Goal: Task Accomplishment & Management: Complete application form

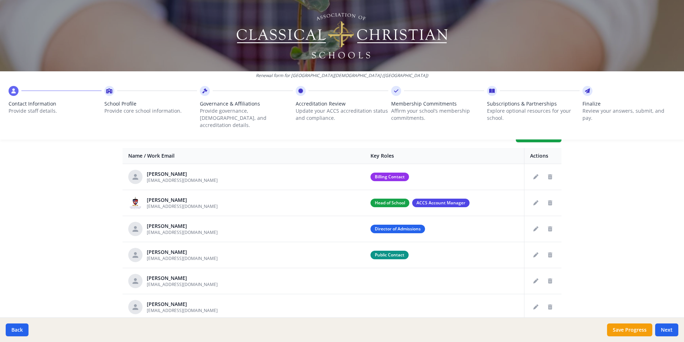
scroll to position [285, 0]
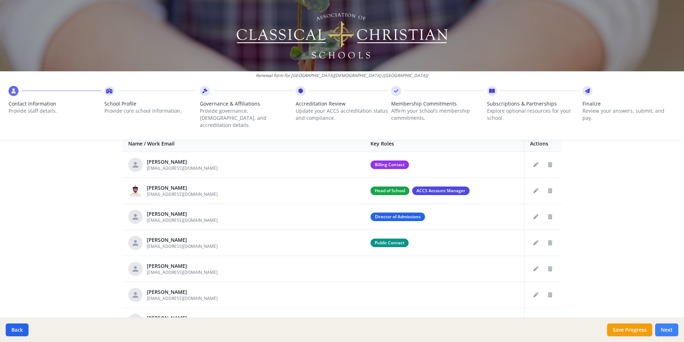
click at [662, 327] on button "Next" at bounding box center [667, 329] width 23 height 13
type input "[PHONE_NUMBER]"
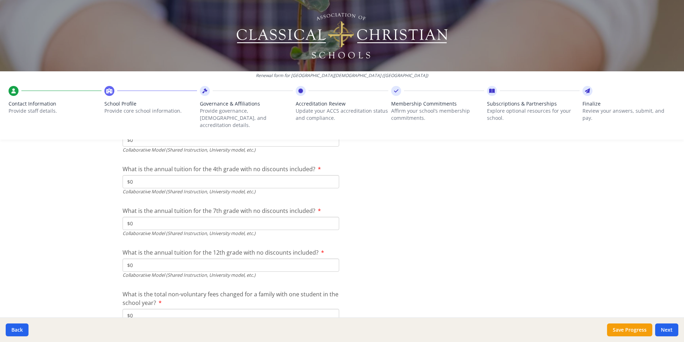
scroll to position [2460, 0]
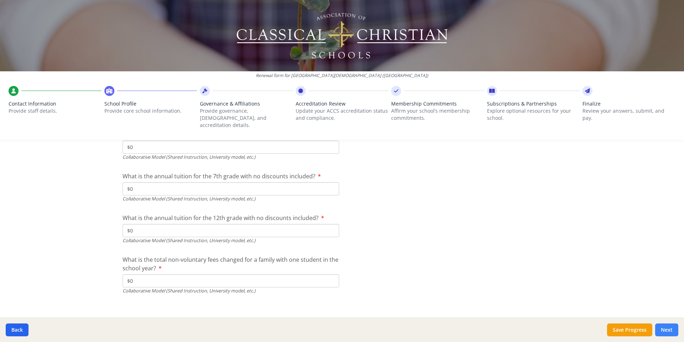
click at [670, 331] on button "Next" at bounding box center [667, 329] width 23 height 13
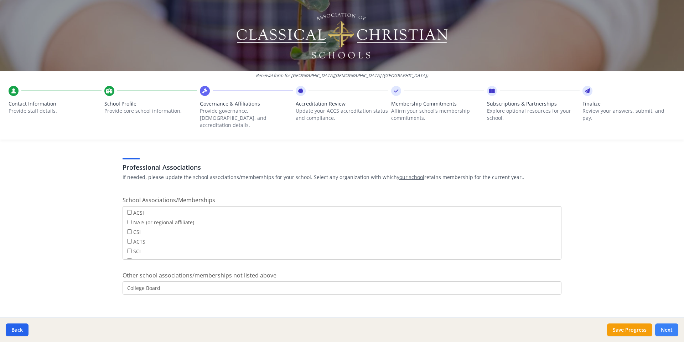
click at [670, 331] on button "Next" at bounding box center [667, 329] width 23 height 13
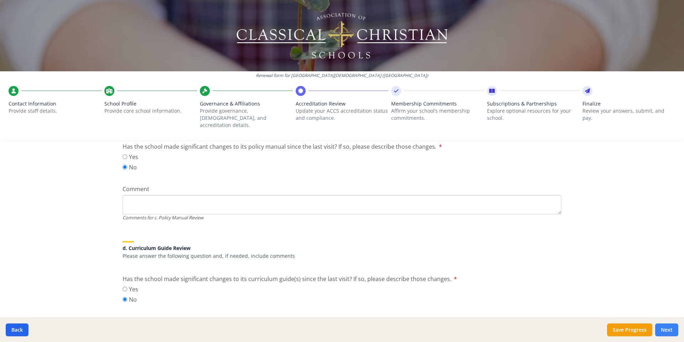
click at [670, 331] on button "Next" at bounding box center [667, 329] width 23 height 13
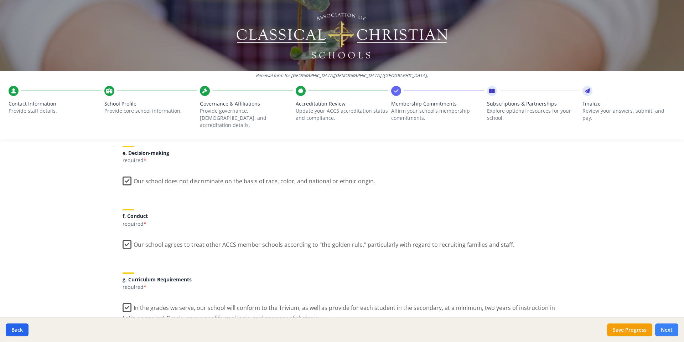
click at [670, 331] on button "Next" at bounding box center [667, 329] width 23 height 13
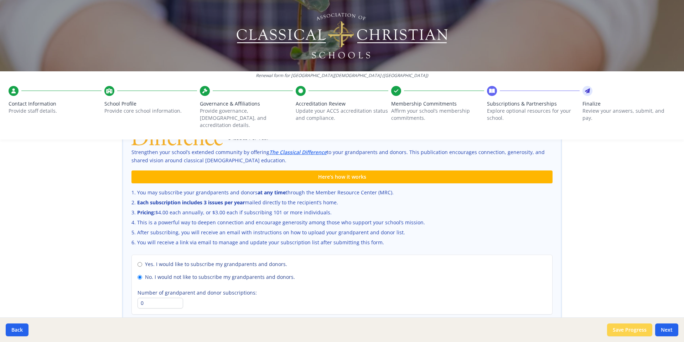
scroll to position [437, 0]
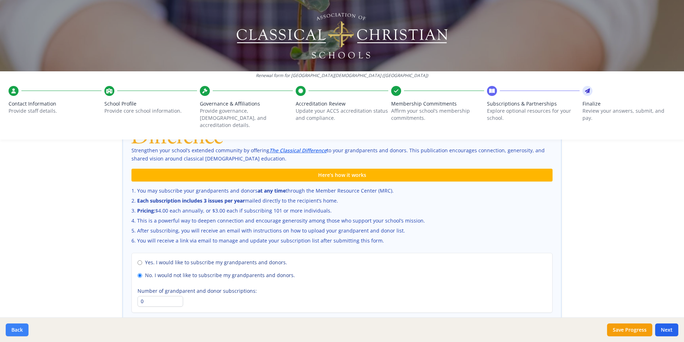
click at [17, 329] on button "Back" at bounding box center [17, 329] width 23 height 13
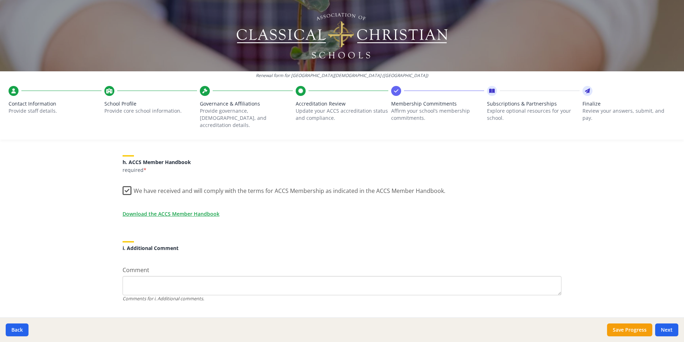
scroll to position [603, 0]
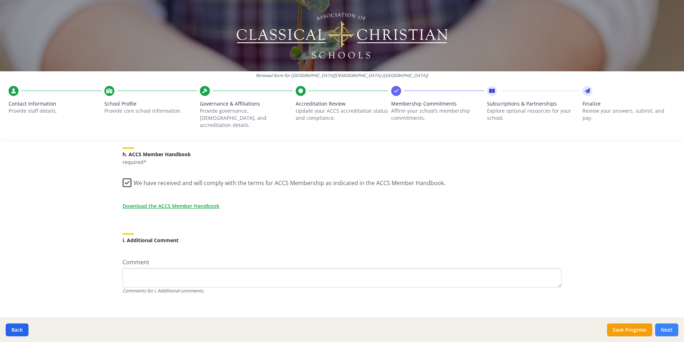
click at [667, 326] on button "Next" at bounding box center [667, 329] width 23 height 13
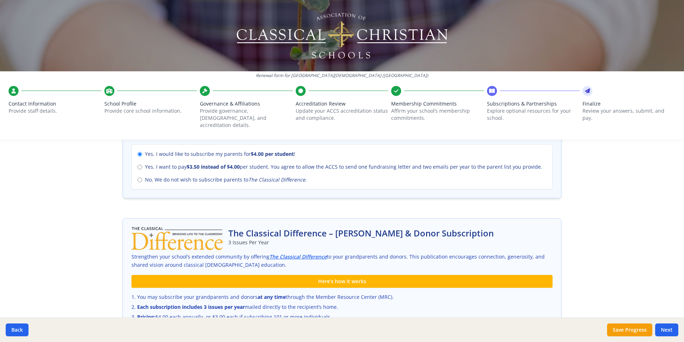
scroll to position [402, 0]
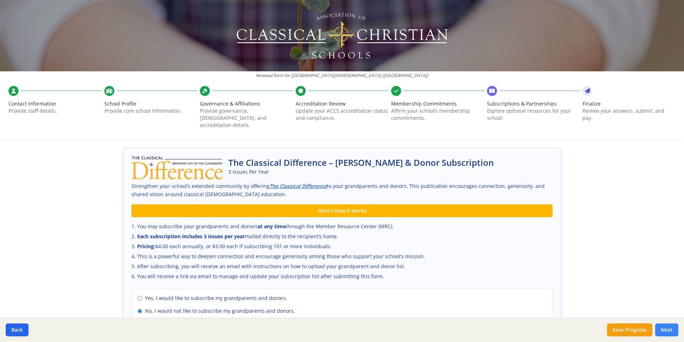
click at [672, 328] on button "Next" at bounding box center [667, 329] width 23 height 13
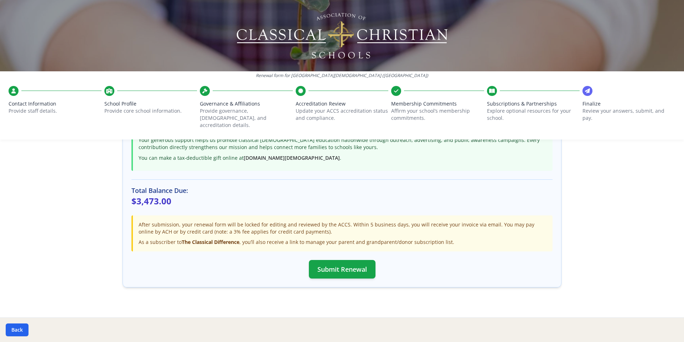
scroll to position [189, 0]
click at [350, 265] on button "Submit Renewal" at bounding box center [342, 267] width 67 height 19
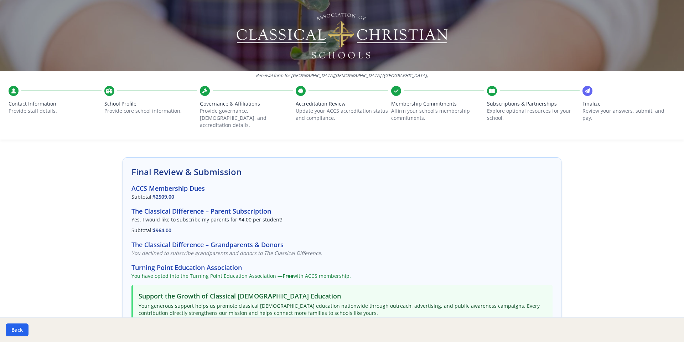
scroll to position [0, 0]
